Goal: Task Accomplishment & Management: Complete application form

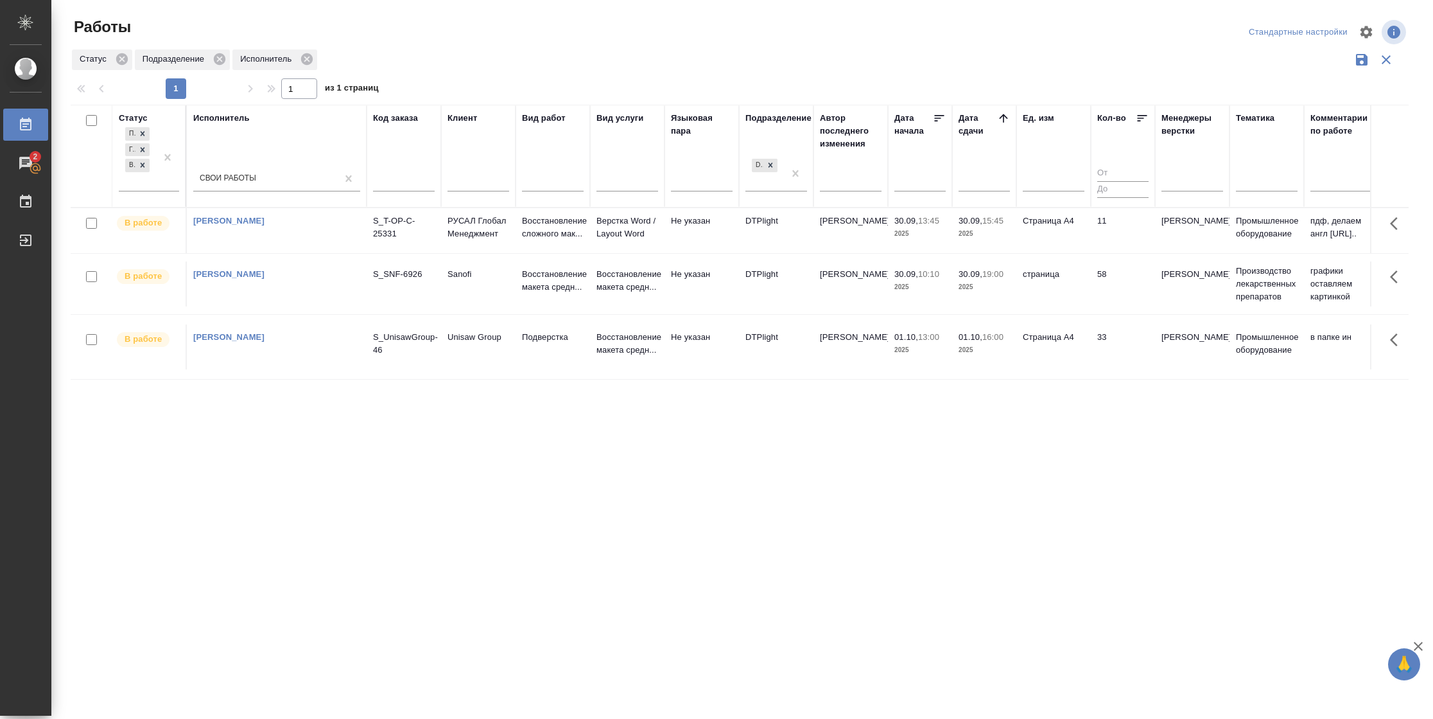
click at [1119, 236] on td "11" at bounding box center [1123, 230] width 64 height 45
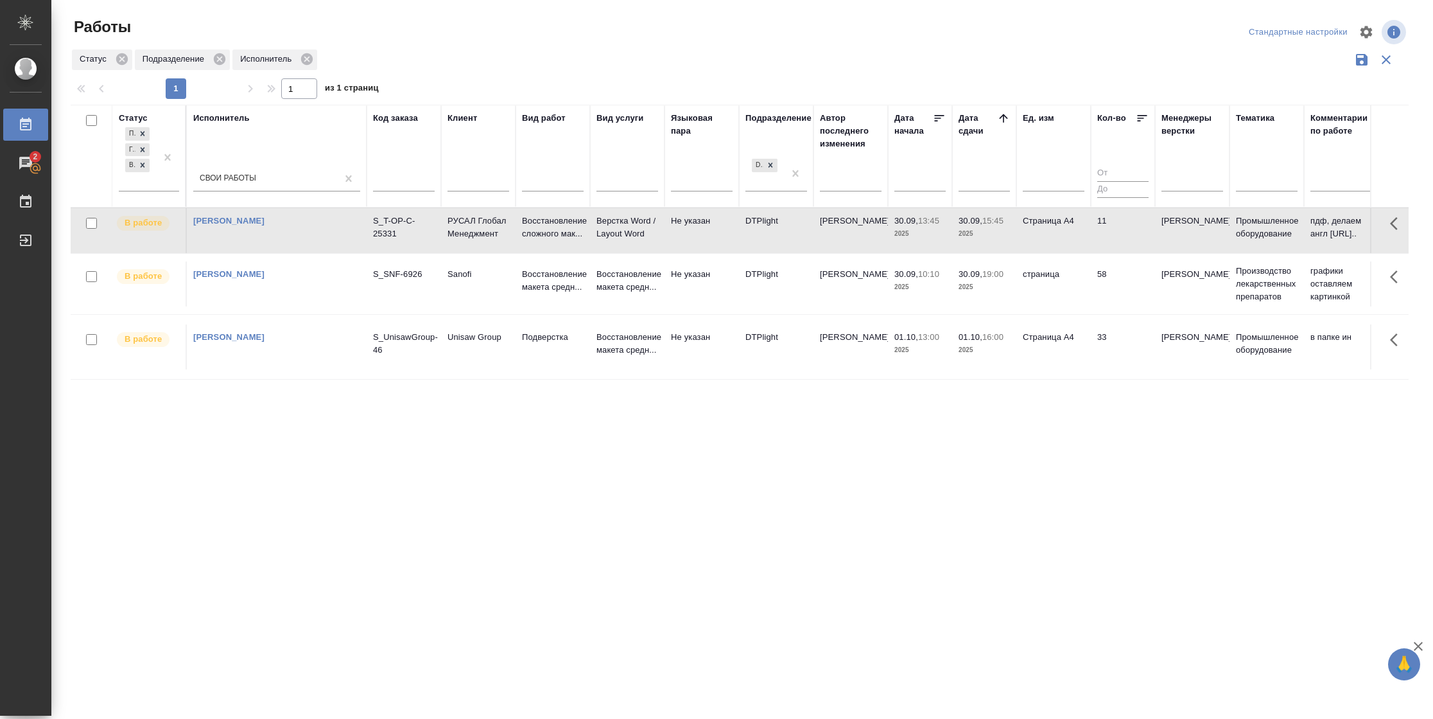
click at [1114, 247] on td "11" at bounding box center [1123, 230] width 64 height 45
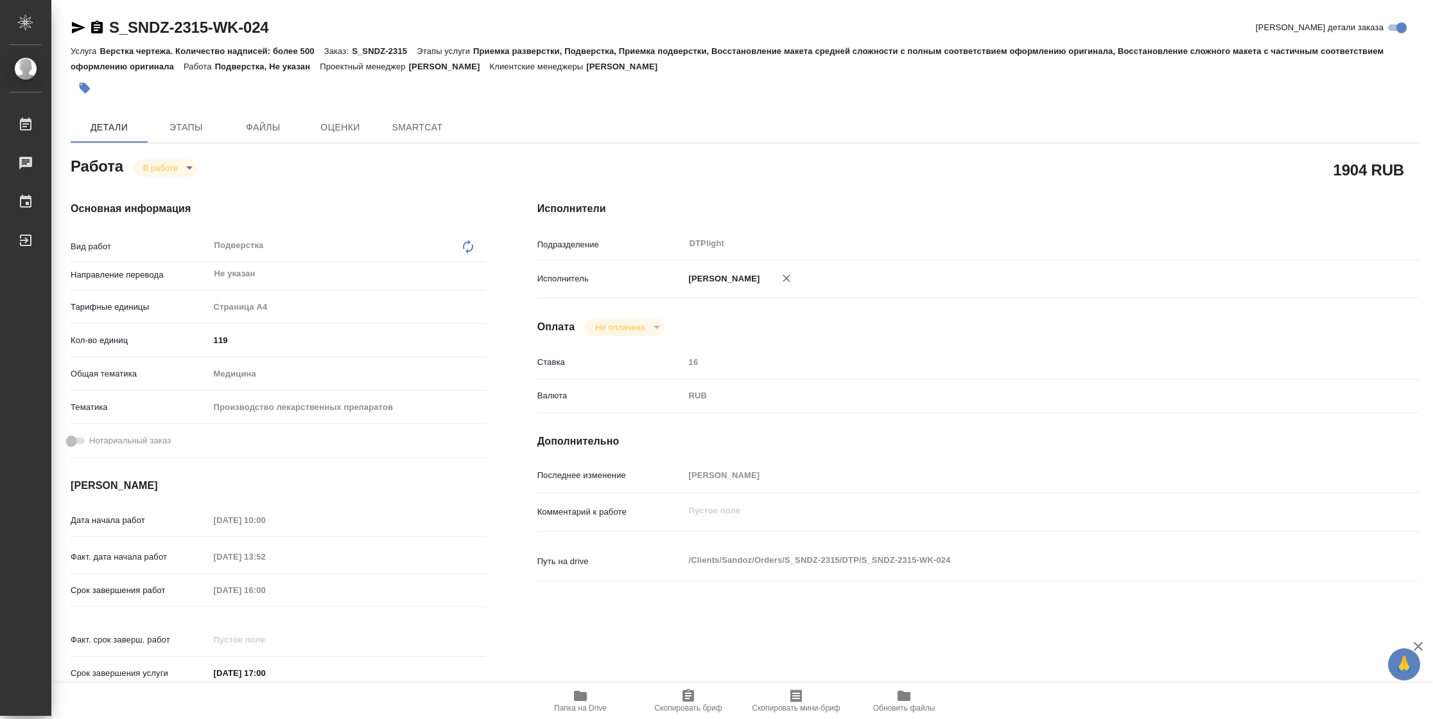
type textarea "x"
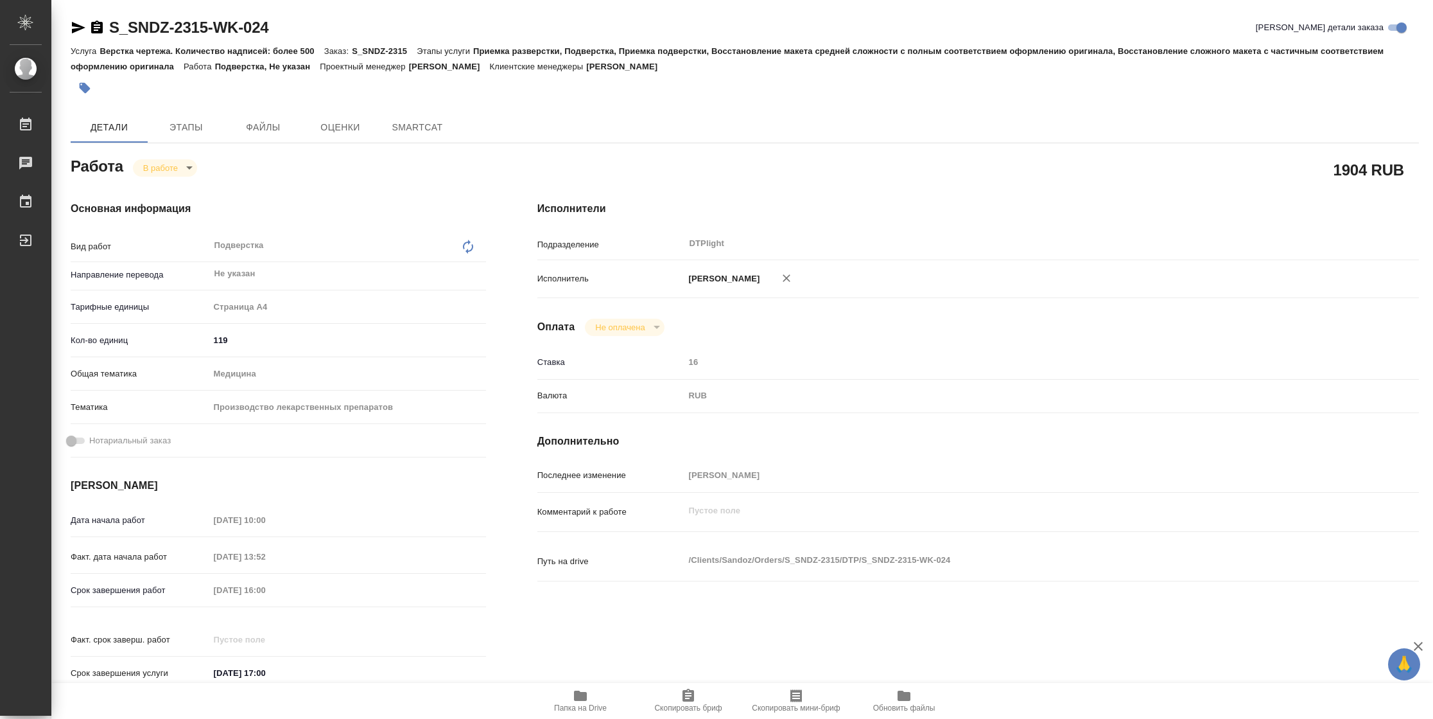
type textarea "x"
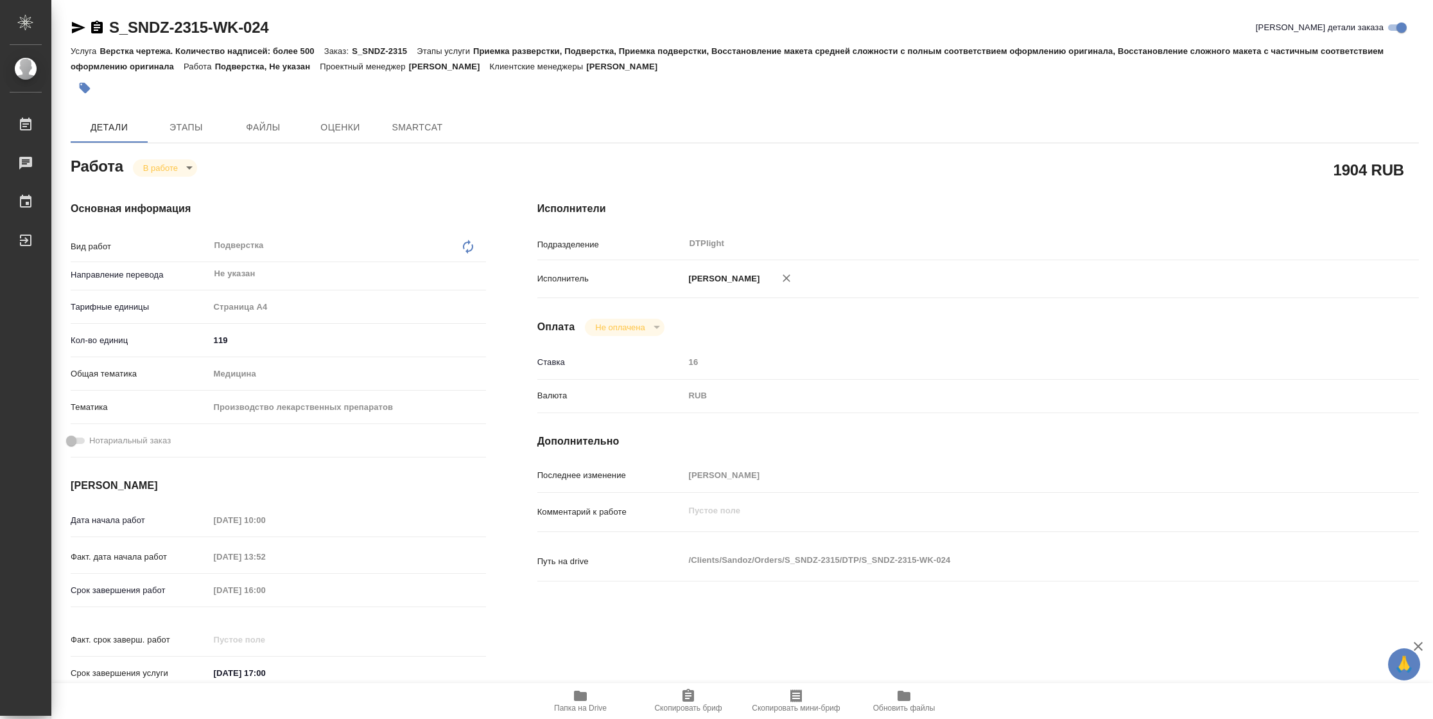
type textarea "x"
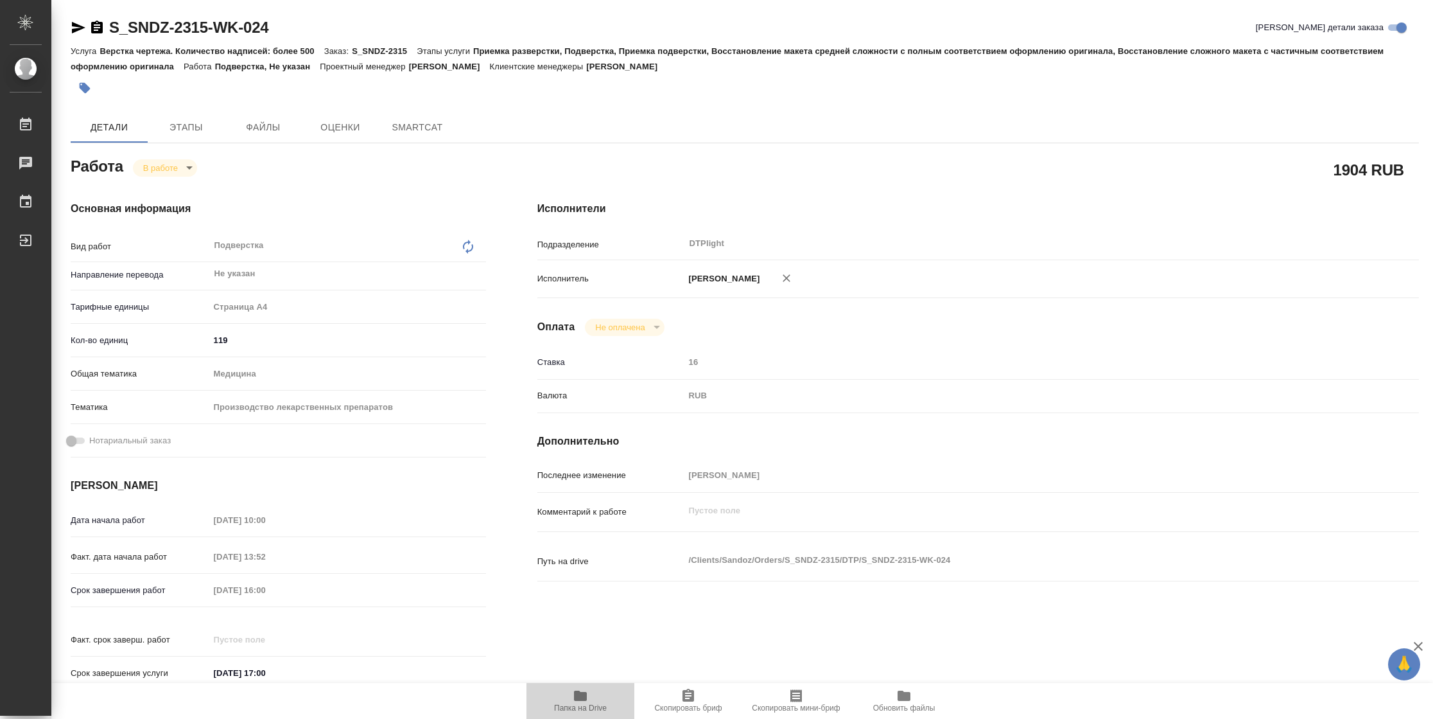
click at [577, 694] on icon "button" at bounding box center [580, 695] width 13 height 10
type textarea "x"
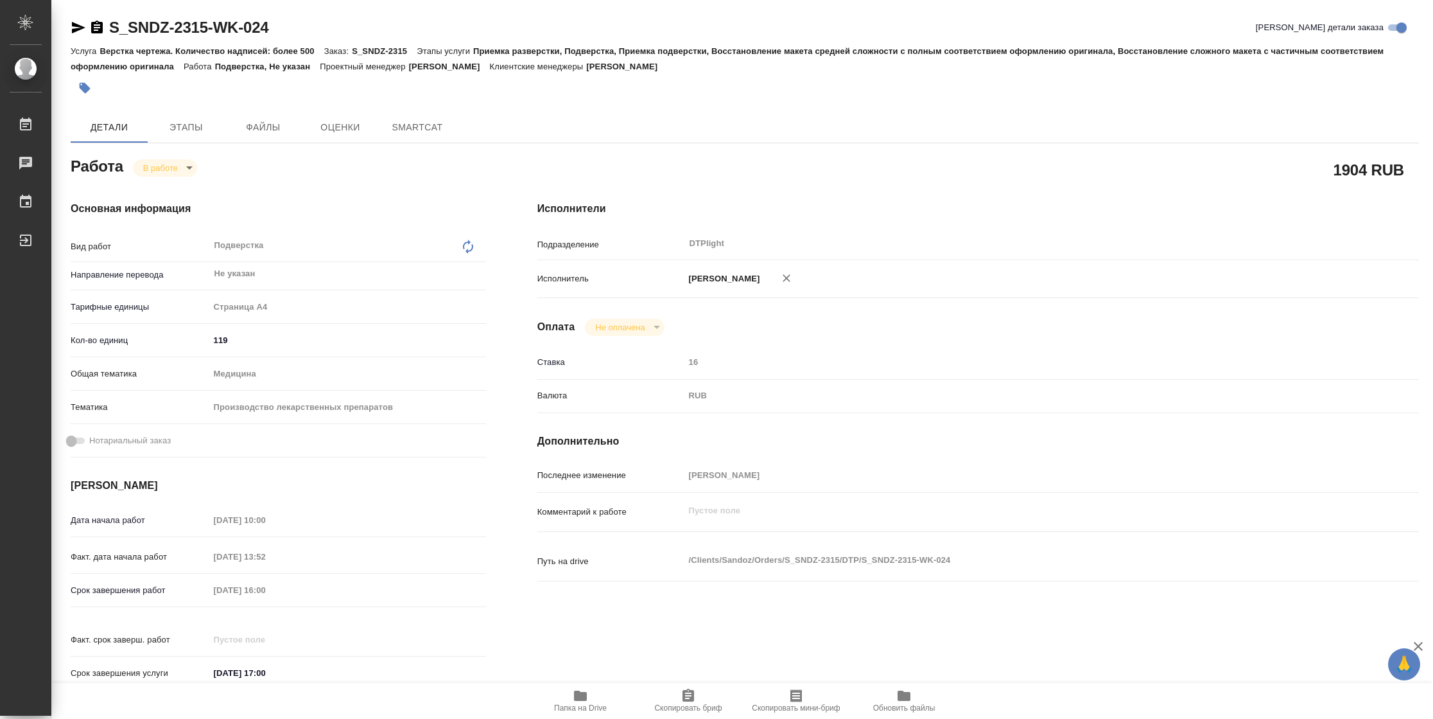
type textarea "x"
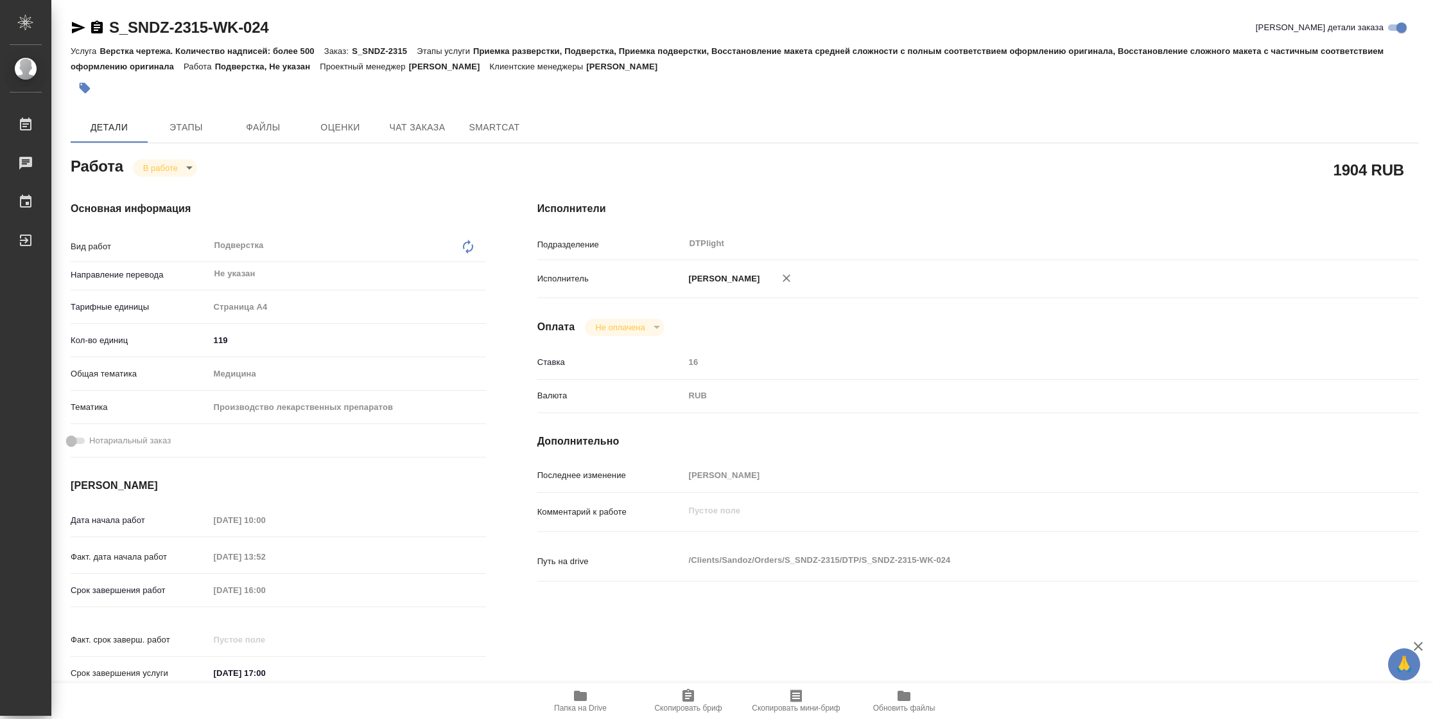
type textarea "x"
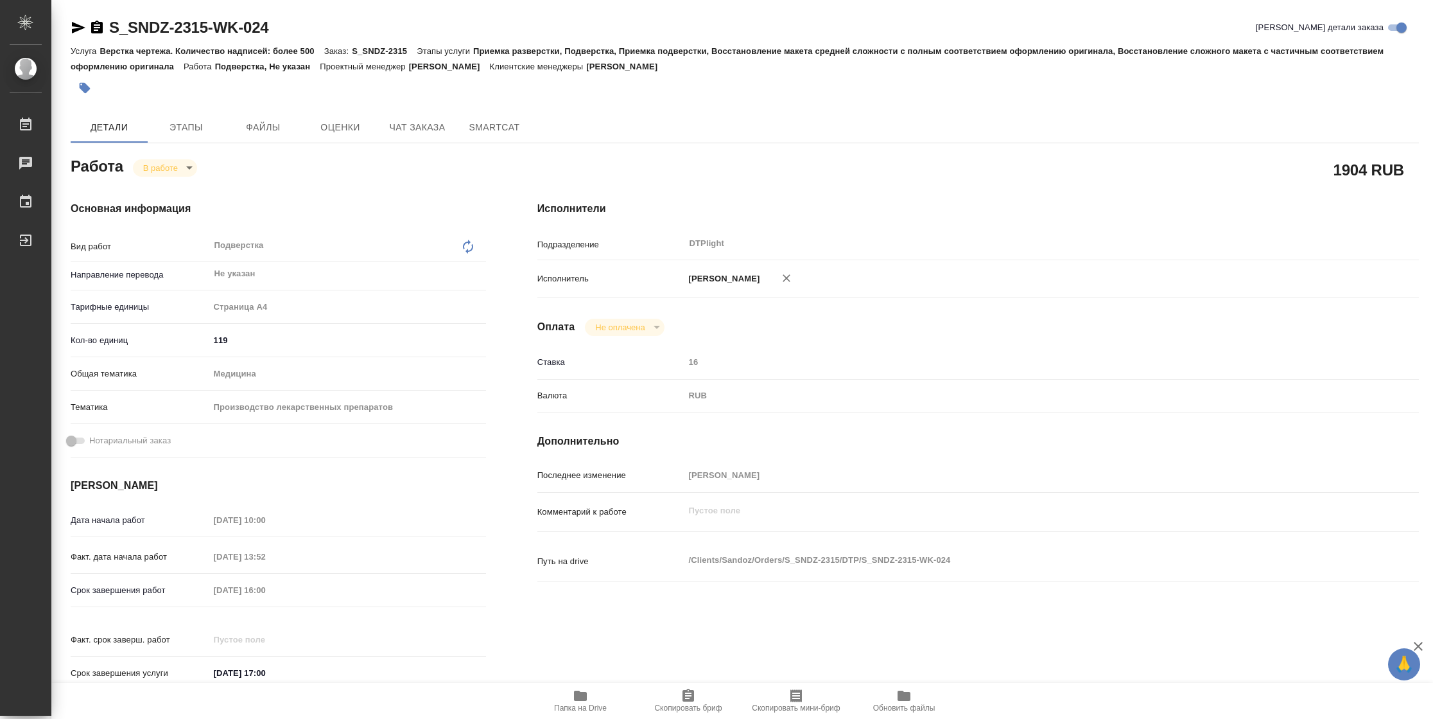
type textarea "x"
click at [174, 170] on body "🙏 .cls-1 fill:#fff; AWATERA Vasilyeva Natalia Работы 2 Чаты График Выйти S_SNDZ…" at bounding box center [716, 359] width 1433 height 719
click at [180, 190] on button "Выполнен" at bounding box center [166, 189] width 47 height 14
type textarea "x"
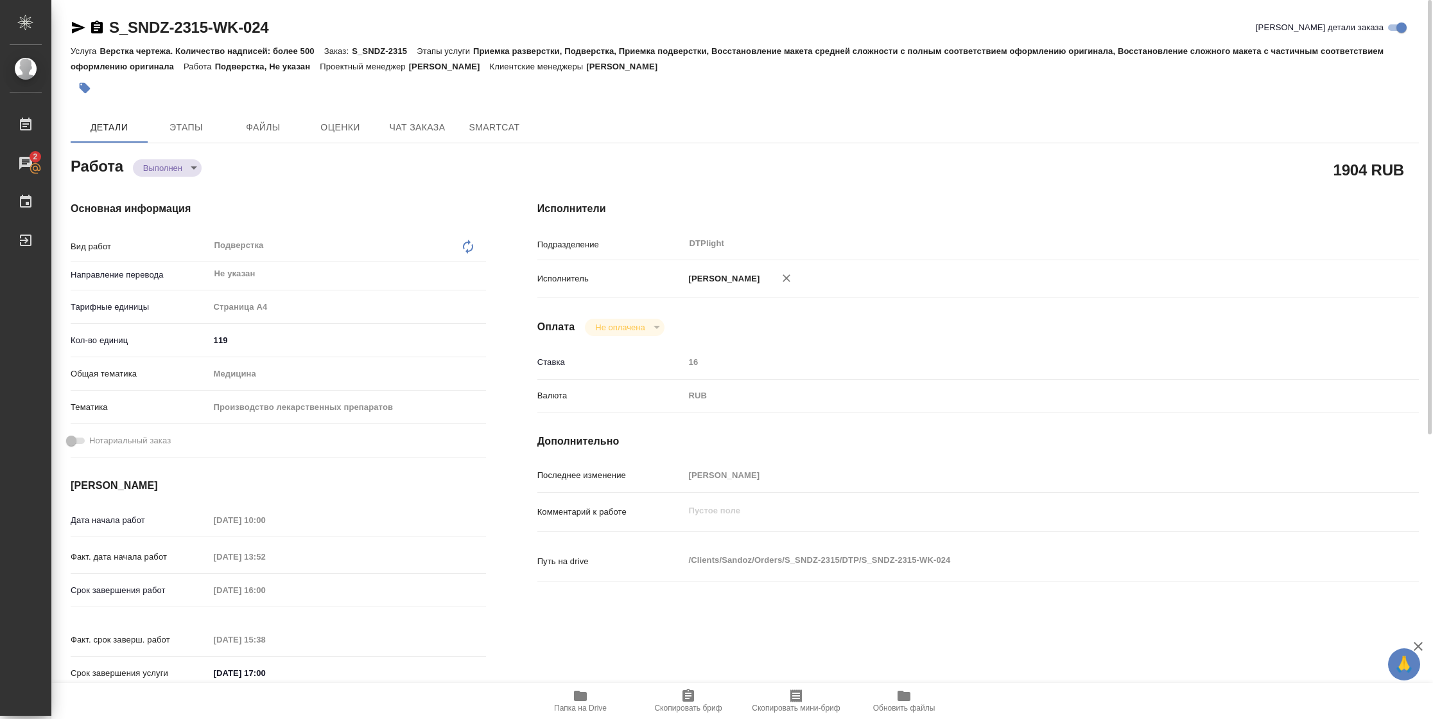
type textarea "x"
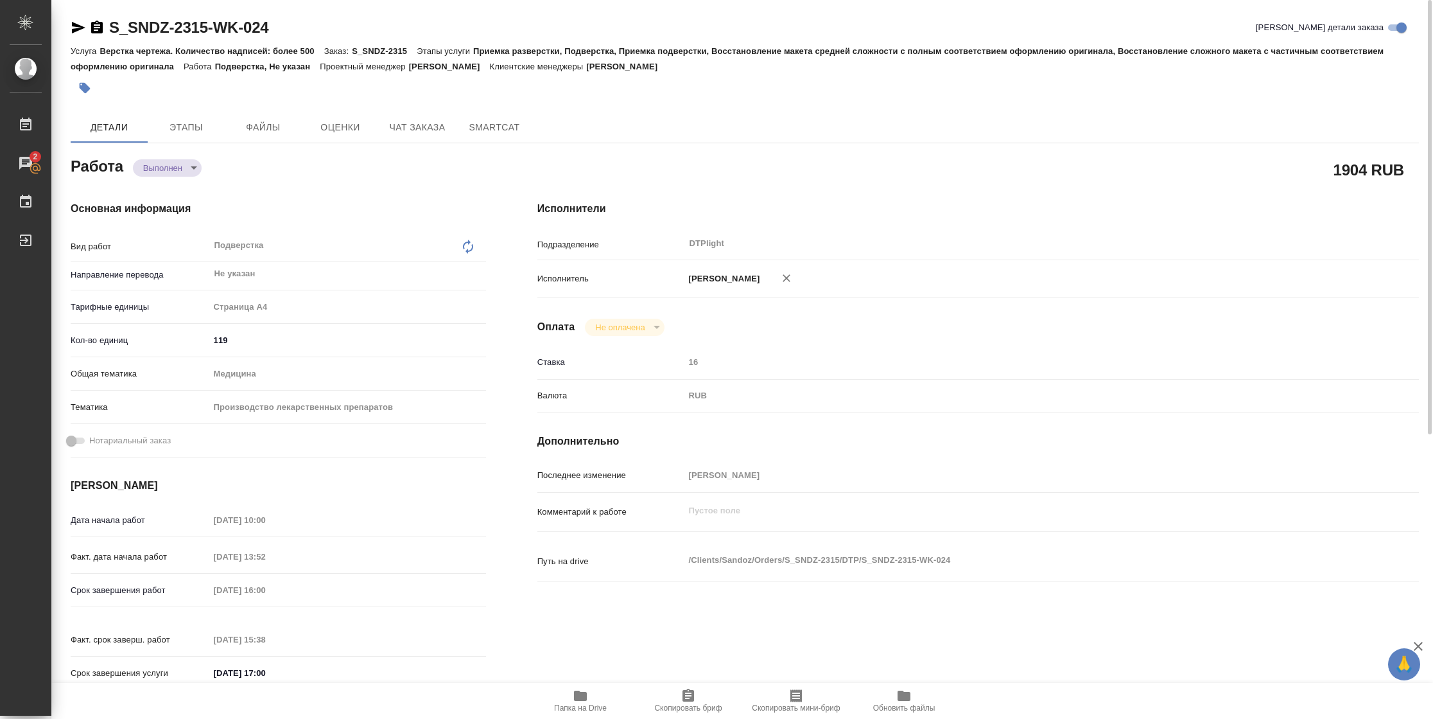
type textarea "x"
click at [83, 26] on icon "button" at bounding box center [78, 27] width 15 height 15
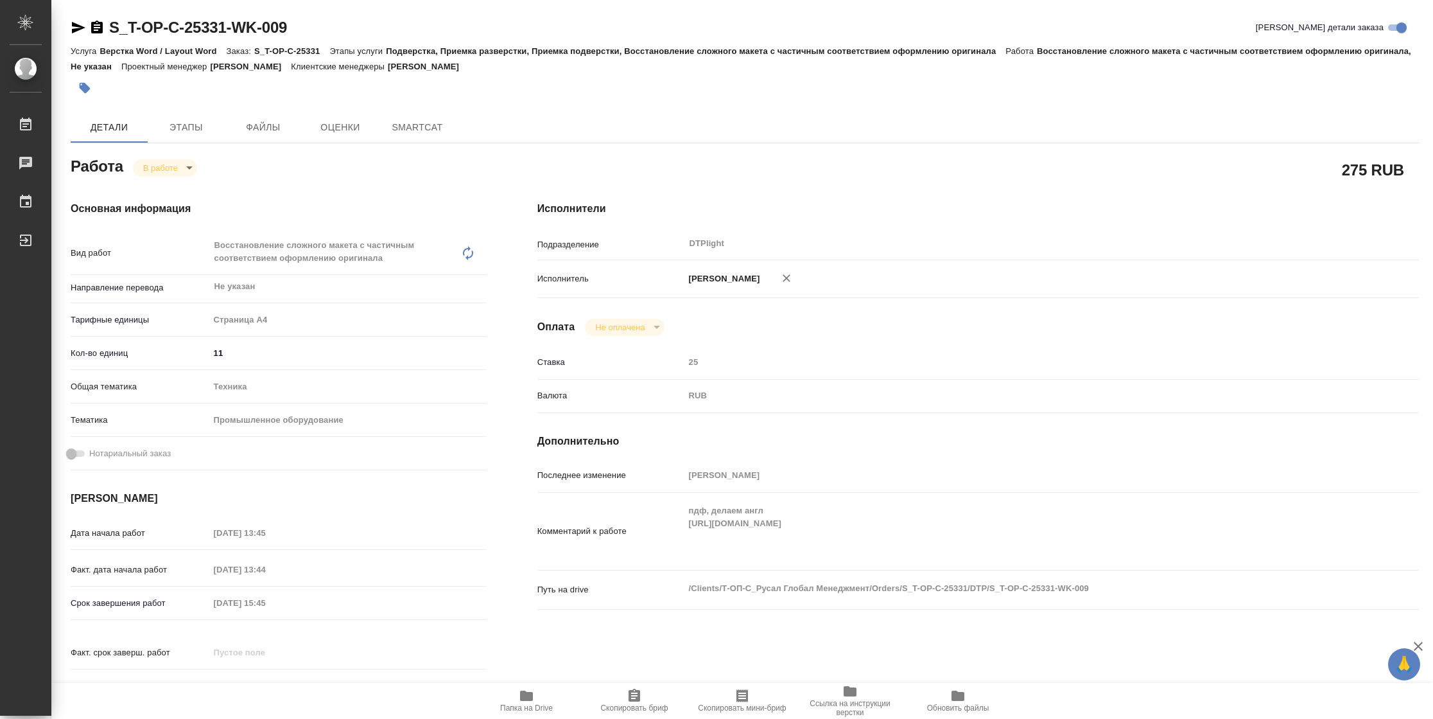
type textarea "x"
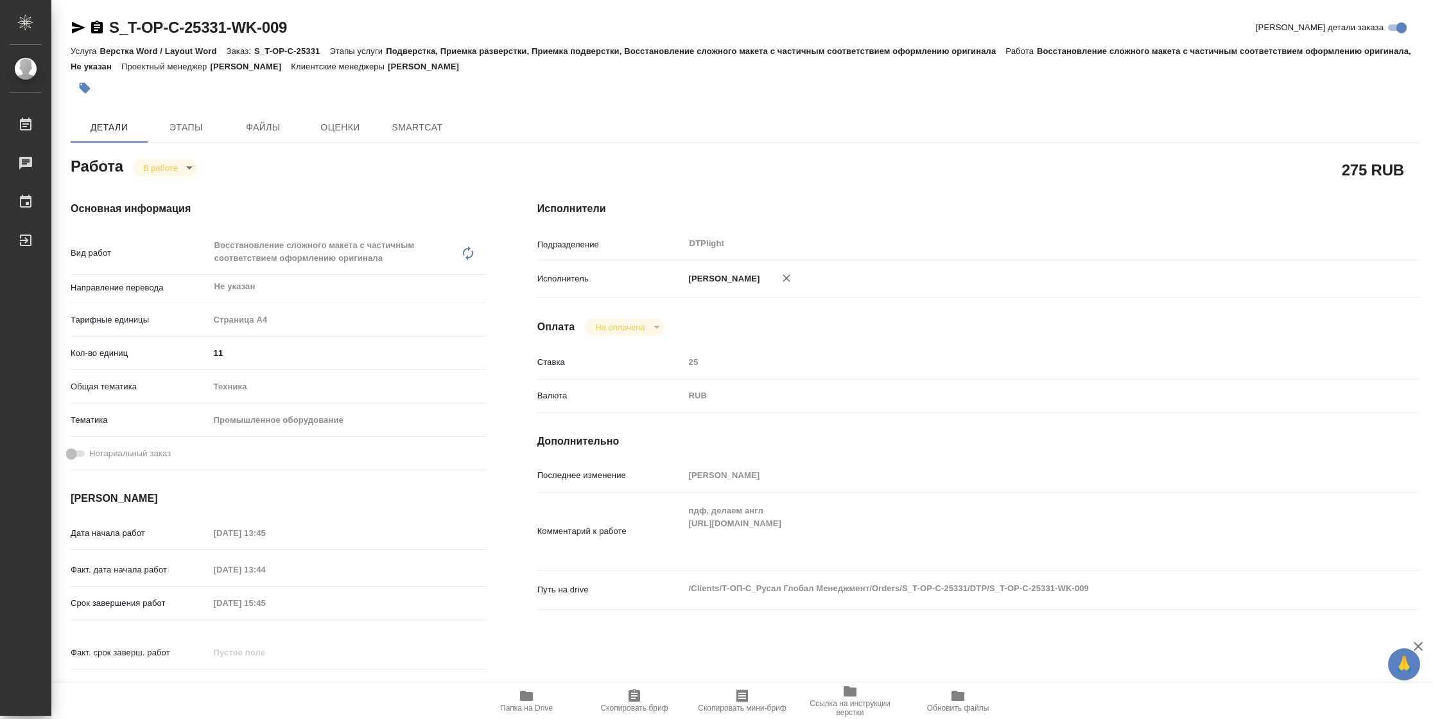
type textarea "x"
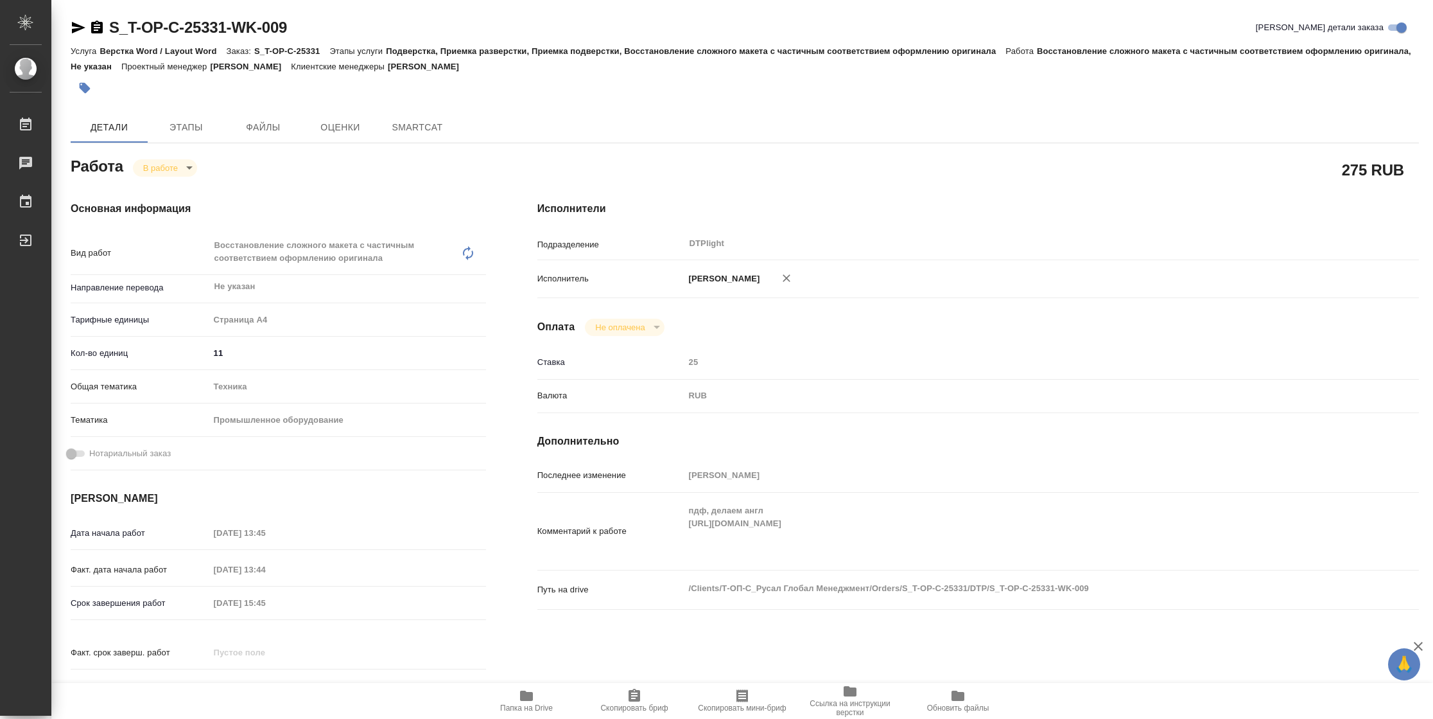
type textarea "x"
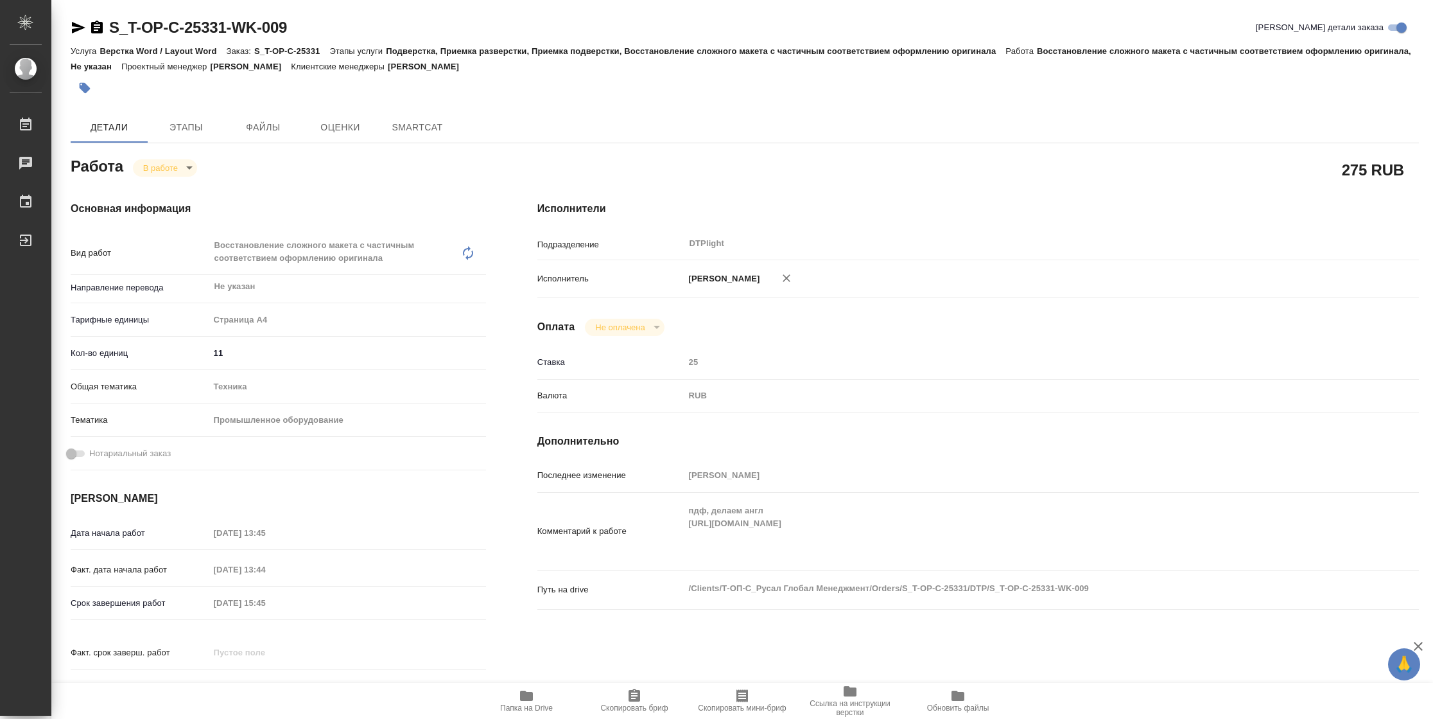
type textarea "x"
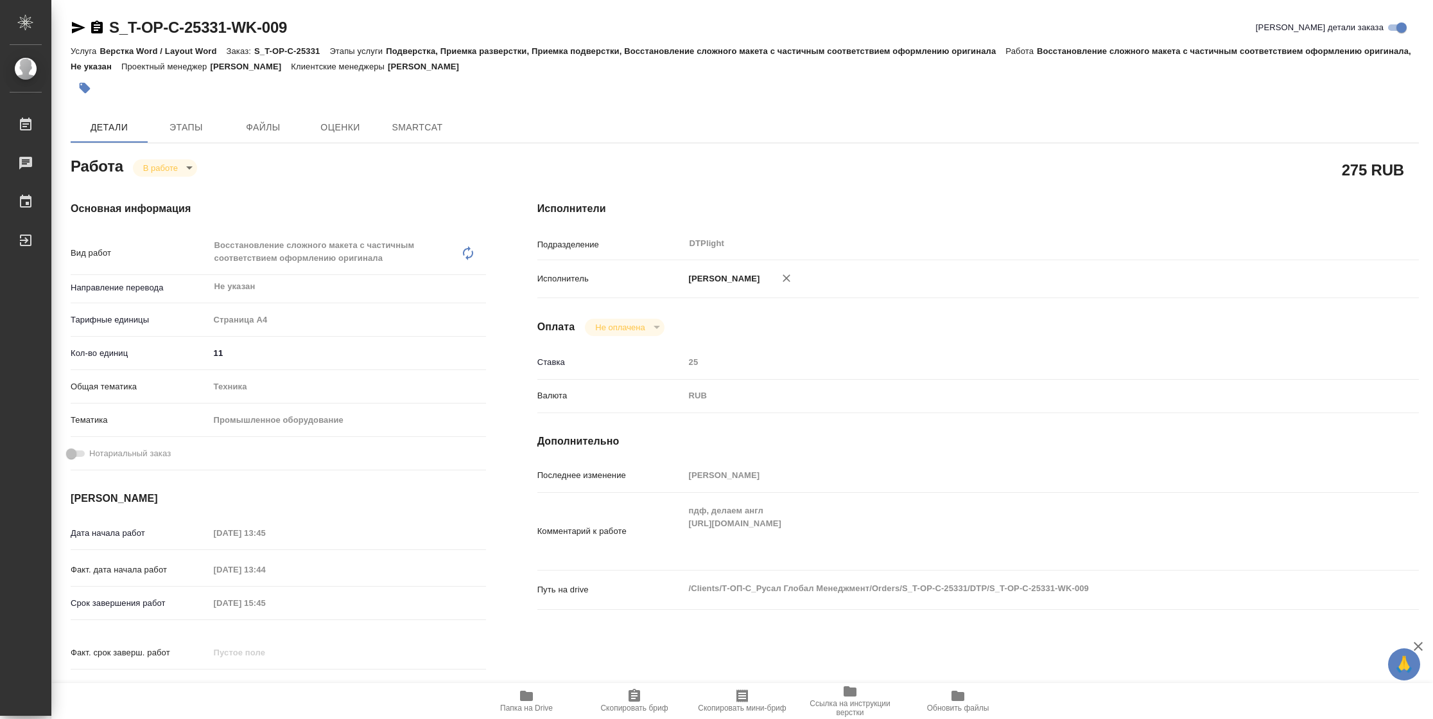
type textarea "x"
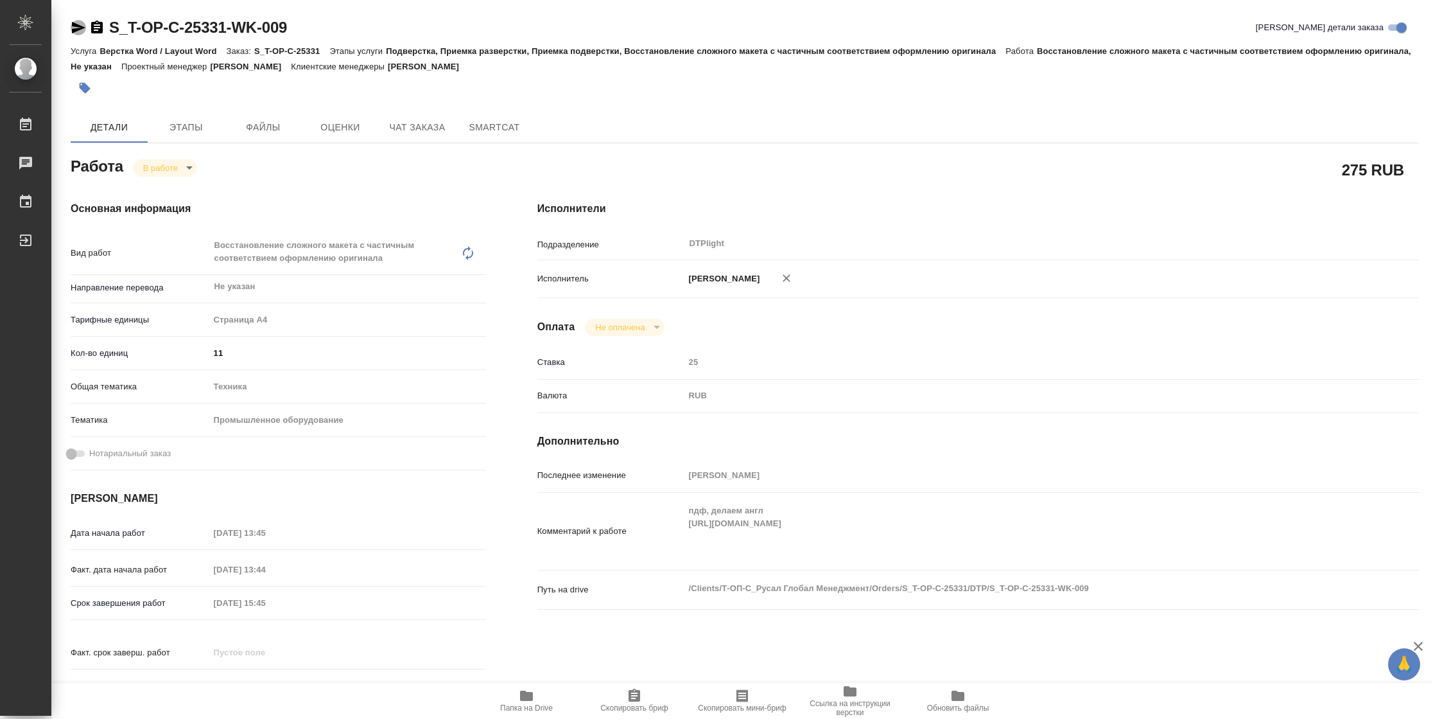
click at [76, 28] on icon "button" at bounding box center [78, 27] width 15 height 15
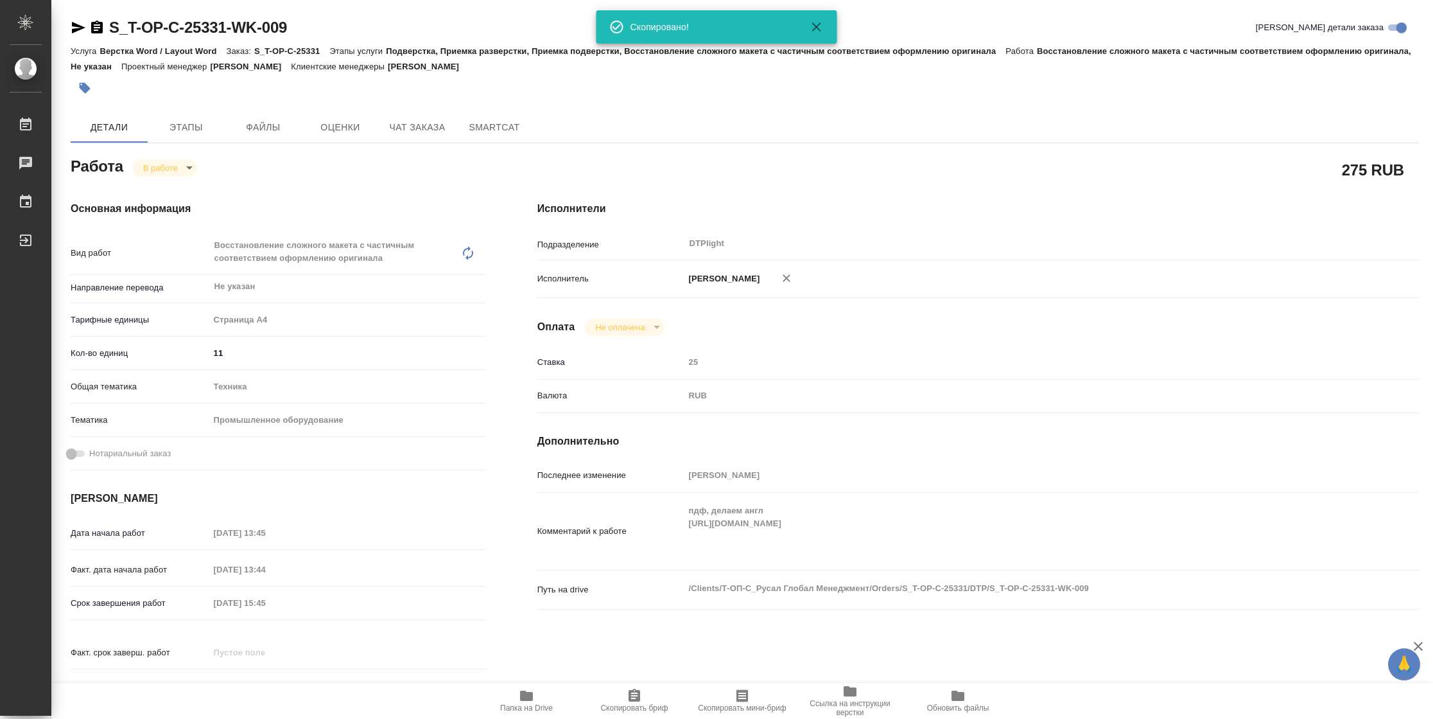
type textarea "x"
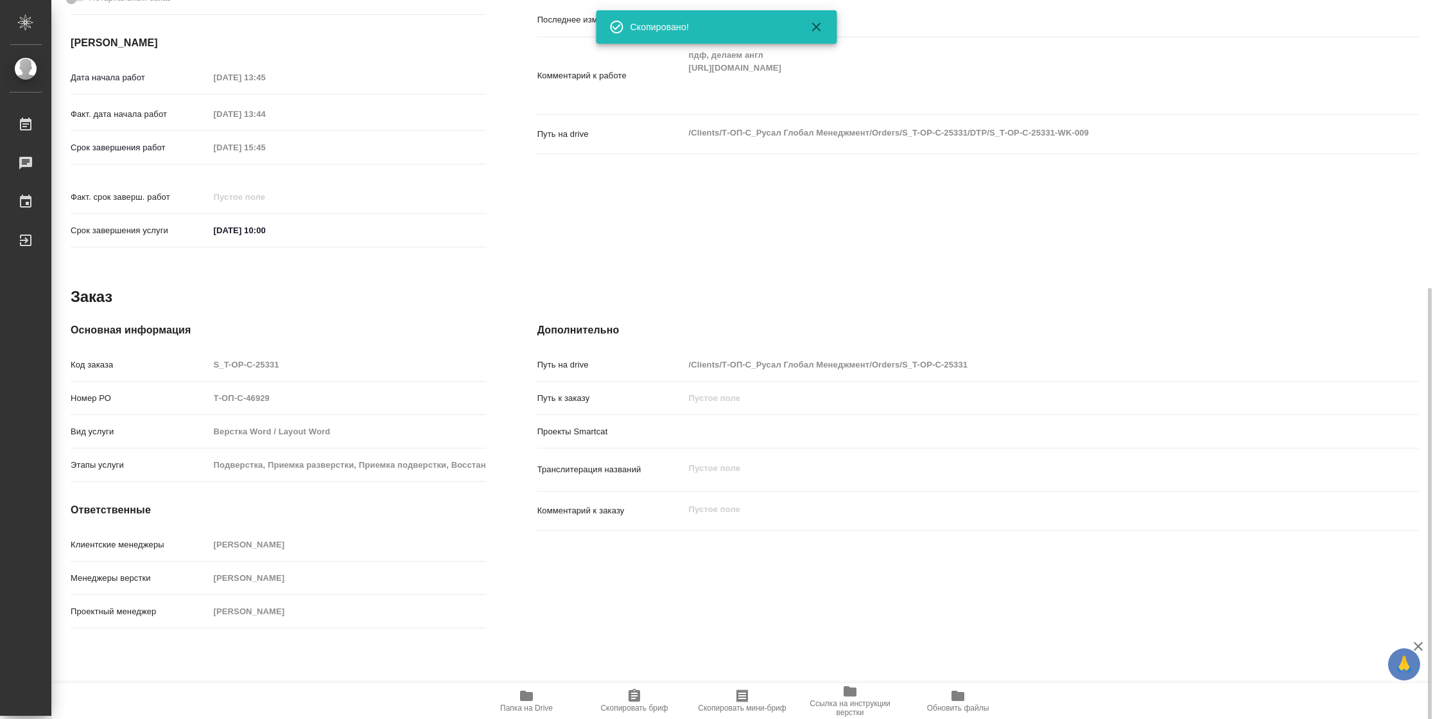
scroll to position [462, 0]
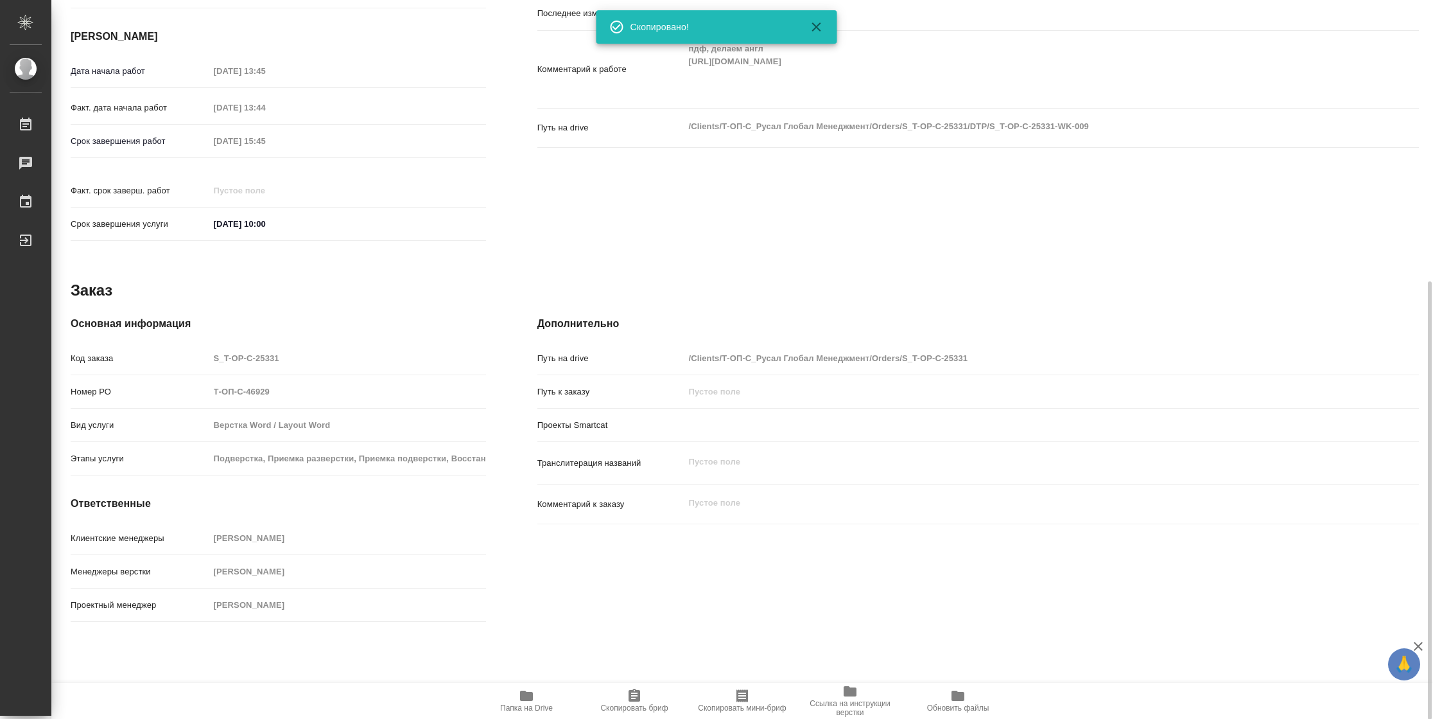
type textarea "x"
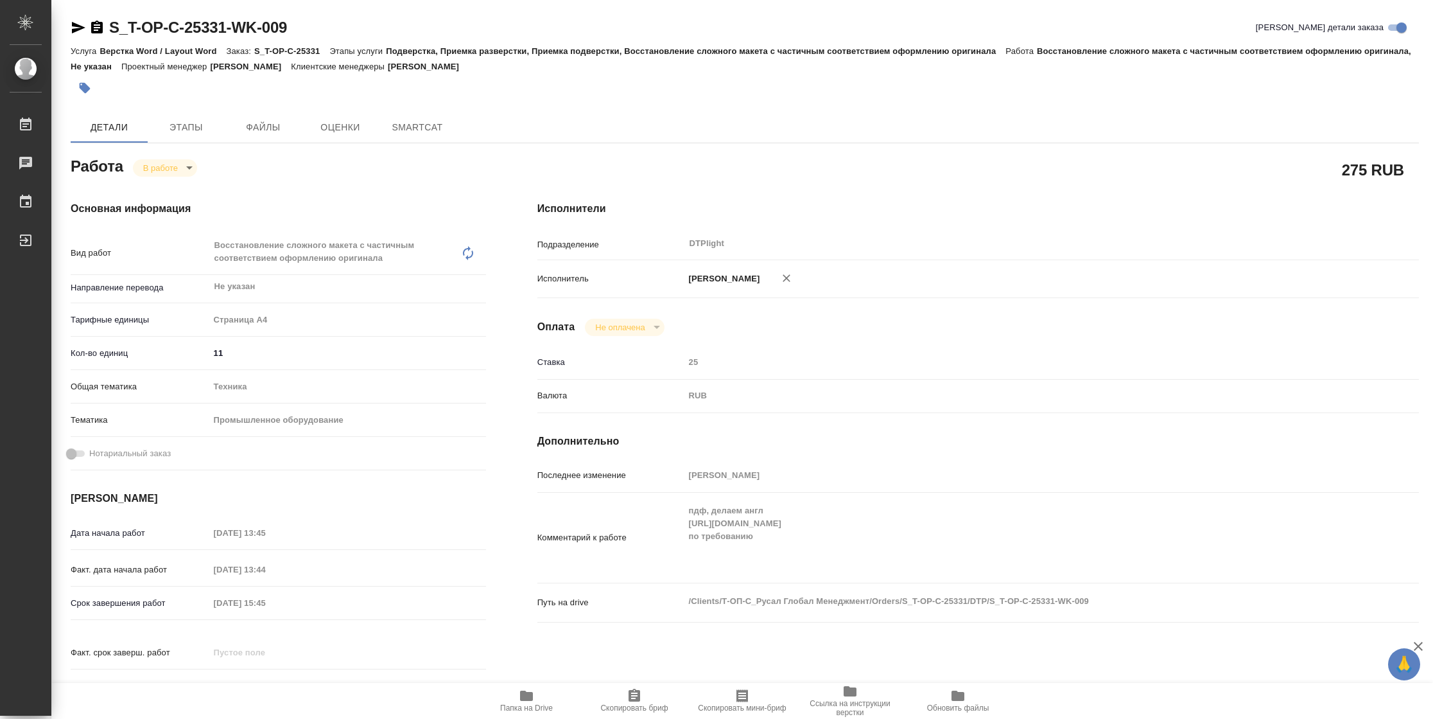
type textarea "x"
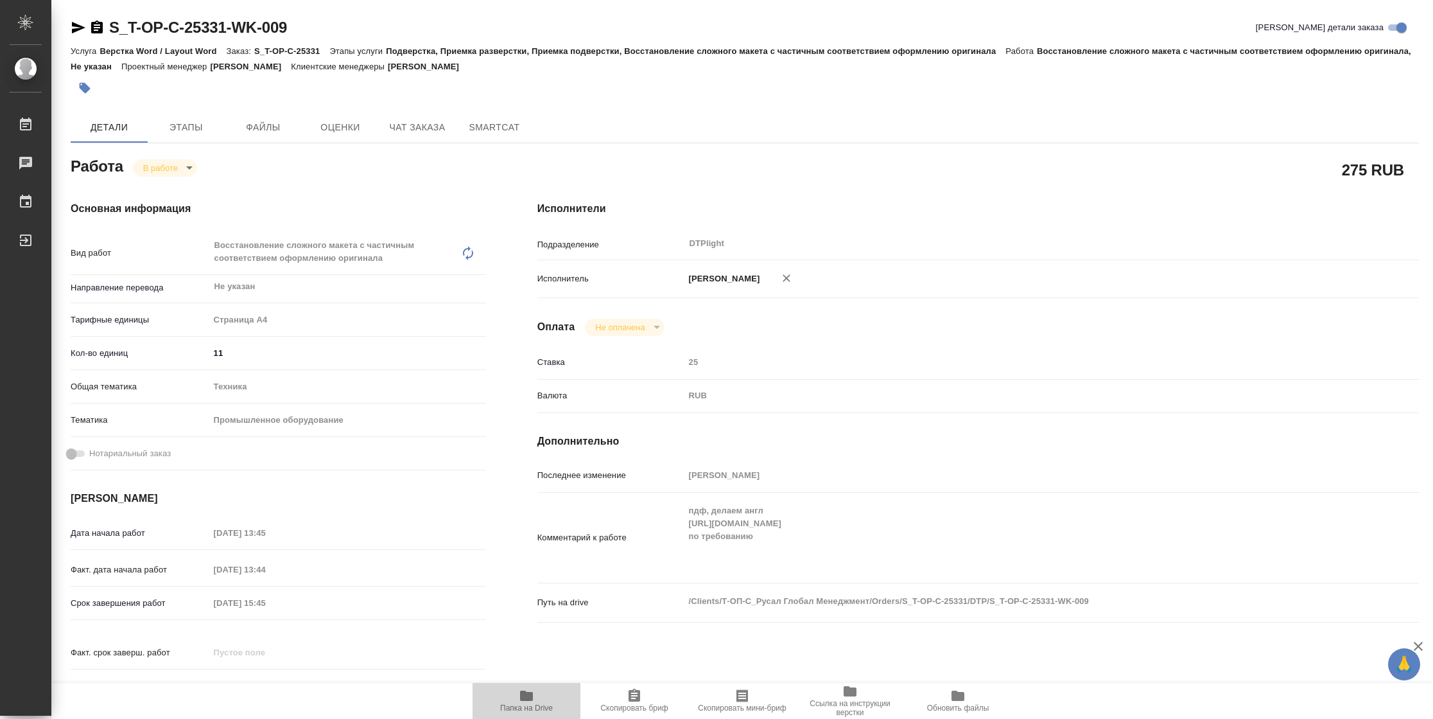
click at [533, 706] on span "Папка на Drive" at bounding box center [526, 707] width 53 height 9
type textarea "x"
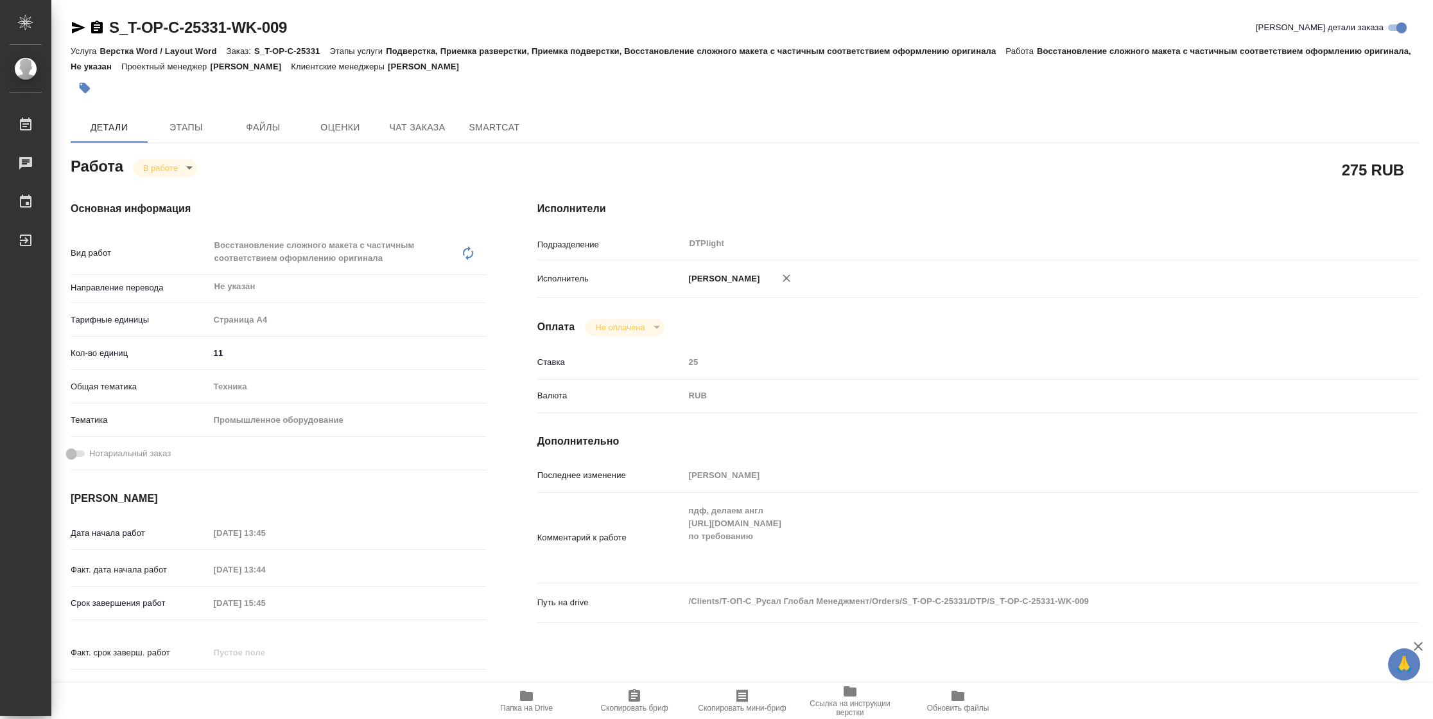
type textarea "x"
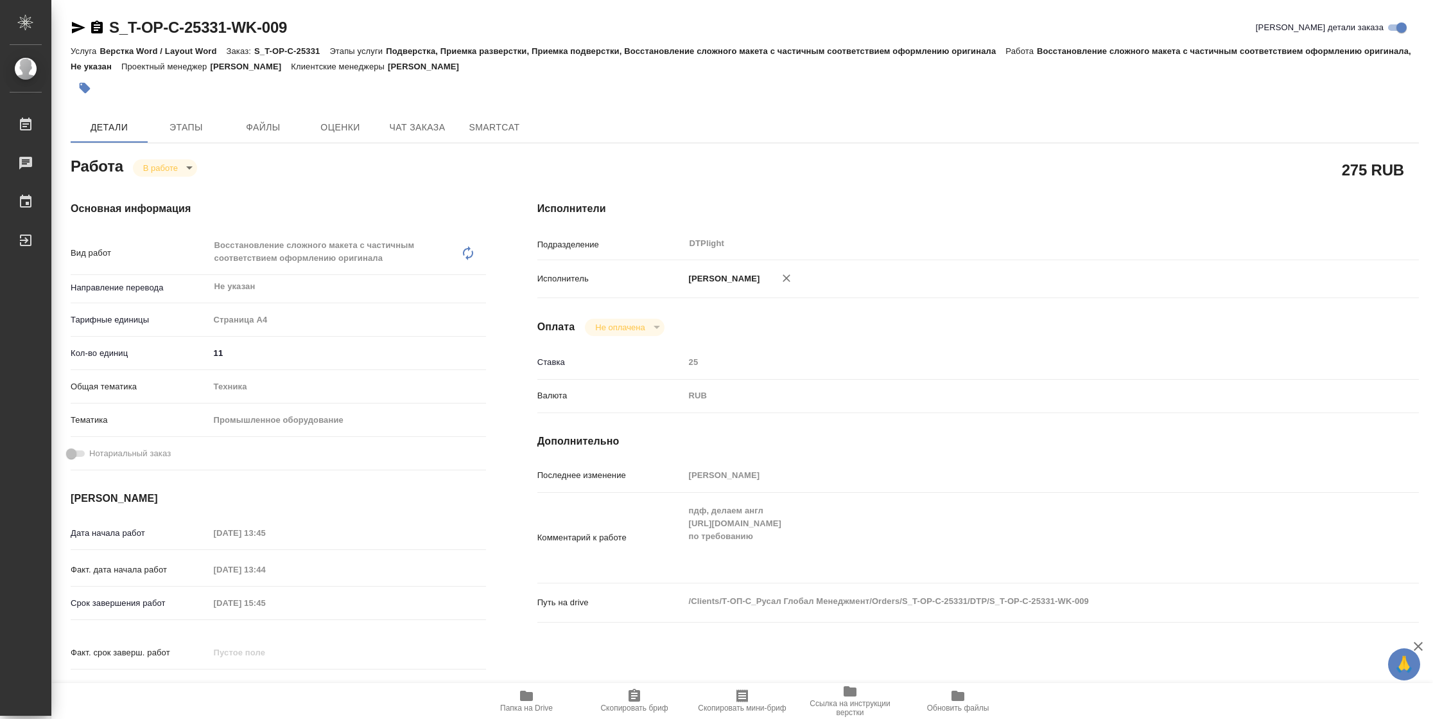
type textarea "x"
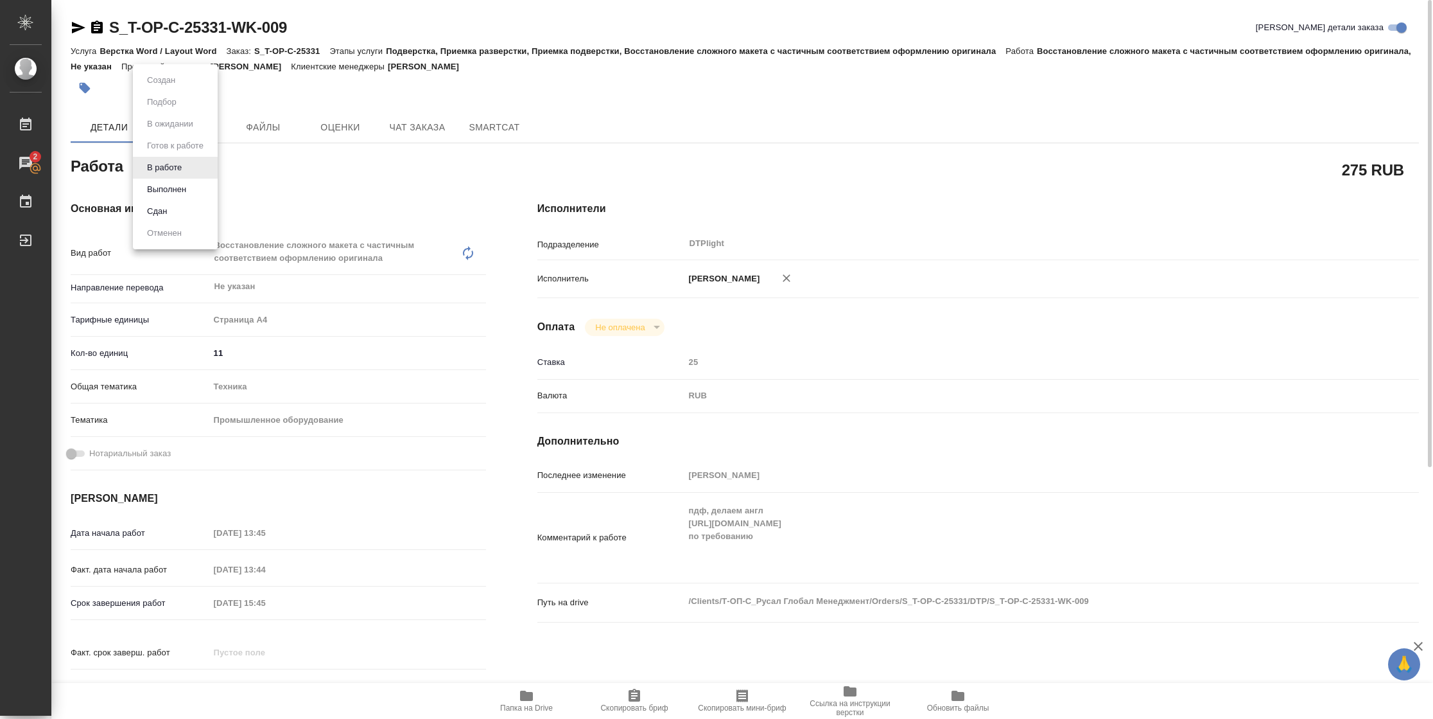
click at [175, 162] on body "🙏 .cls-1 fill:#fff; AWATERA [PERSON_NAME] 2 Чаты График Выйти S_T-OP-C-25331-WK…" at bounding box center [716, 359] width 1433 height 719
click at [174, 189] on button "Выполнен" at bounding box center [166, 189] width 47 height 14
click at [78, 26] on icon "button" at bounding box center [78, 28] width 13 height 12
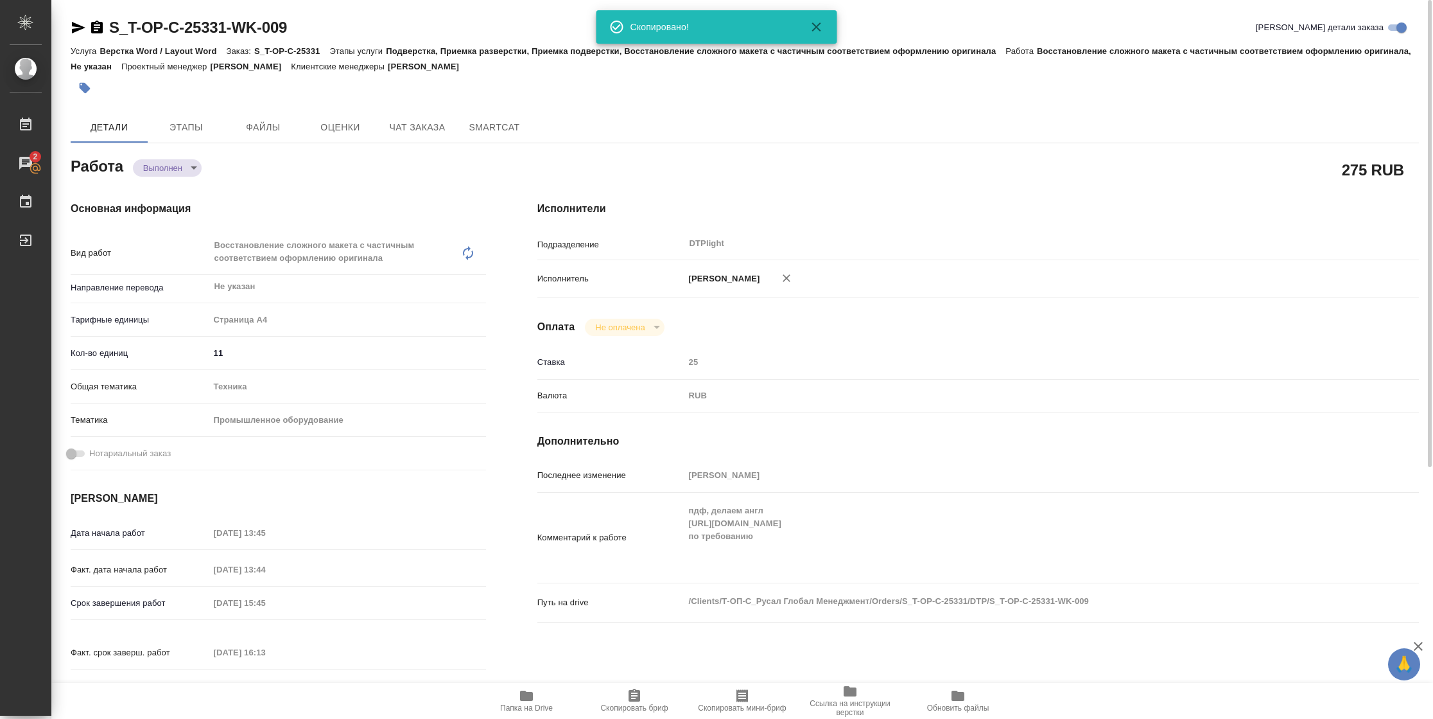
type textarea "x"
